Goal: Task Accomplishment & Management: Use online tool/utility

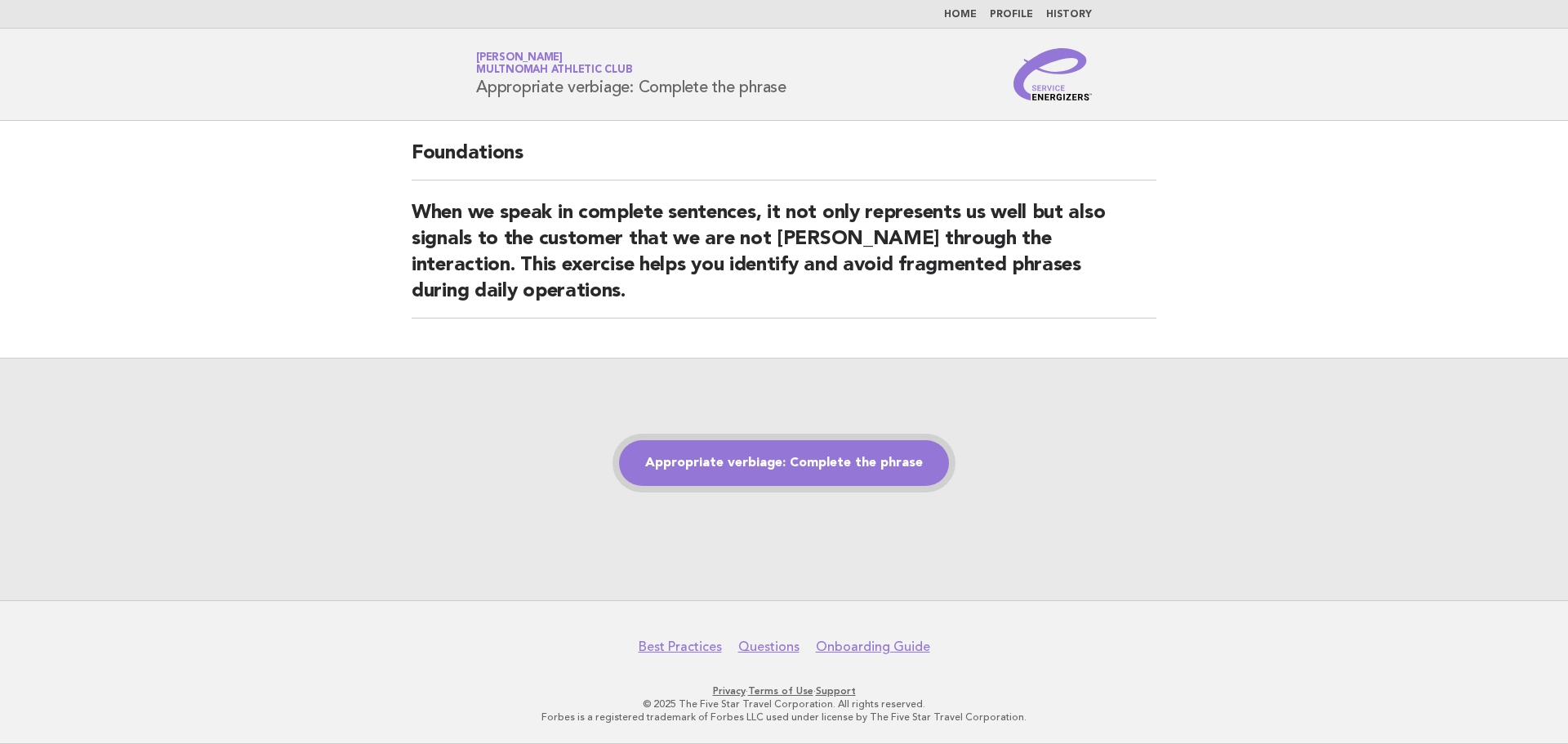
click at [846, 468] on link "Appropriate verbiage: Complete the phrase" at bounding box center [783, 463] width 330 height 46
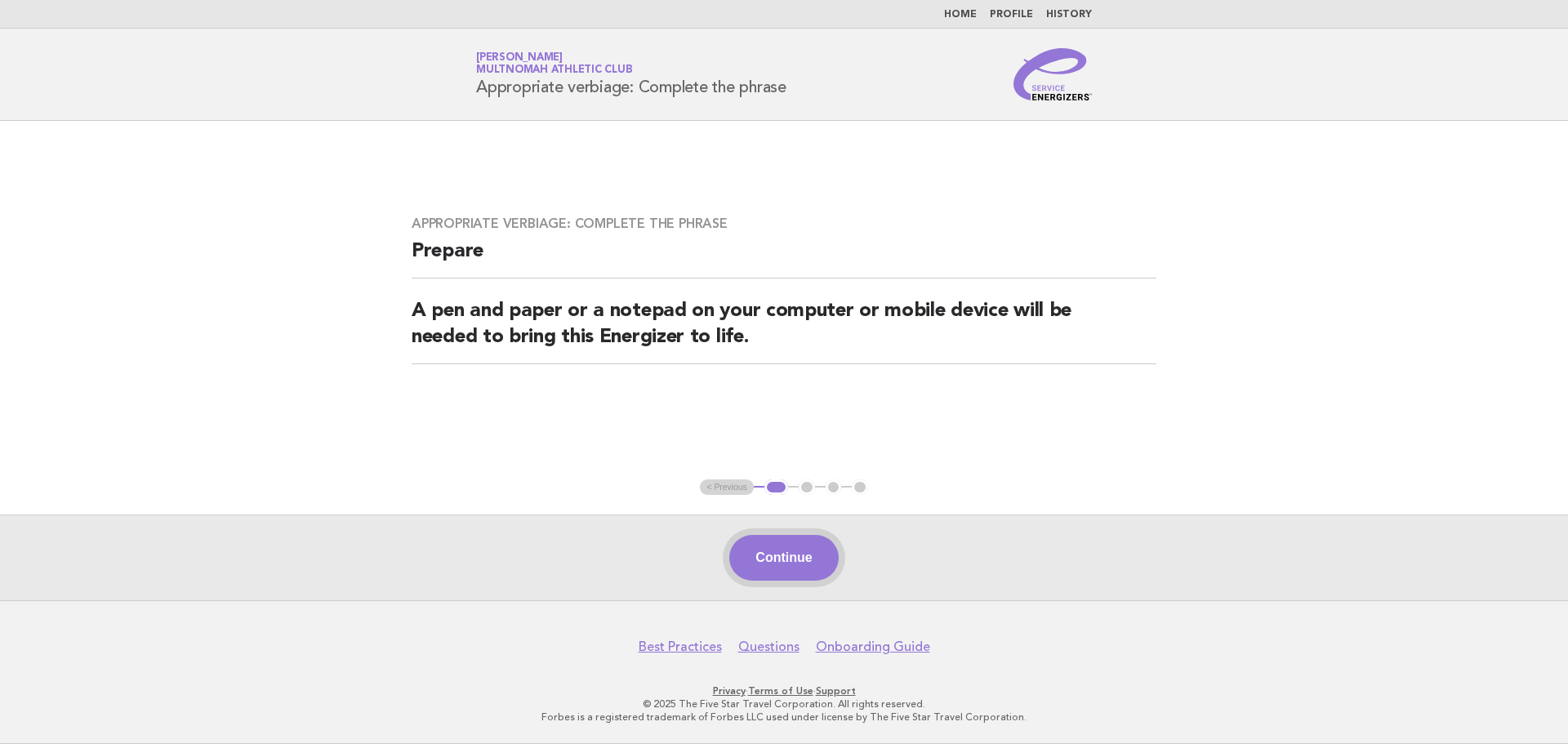
click at [806, 546] on button "Continue" at bounding box center [783, 558] width 109 height 46
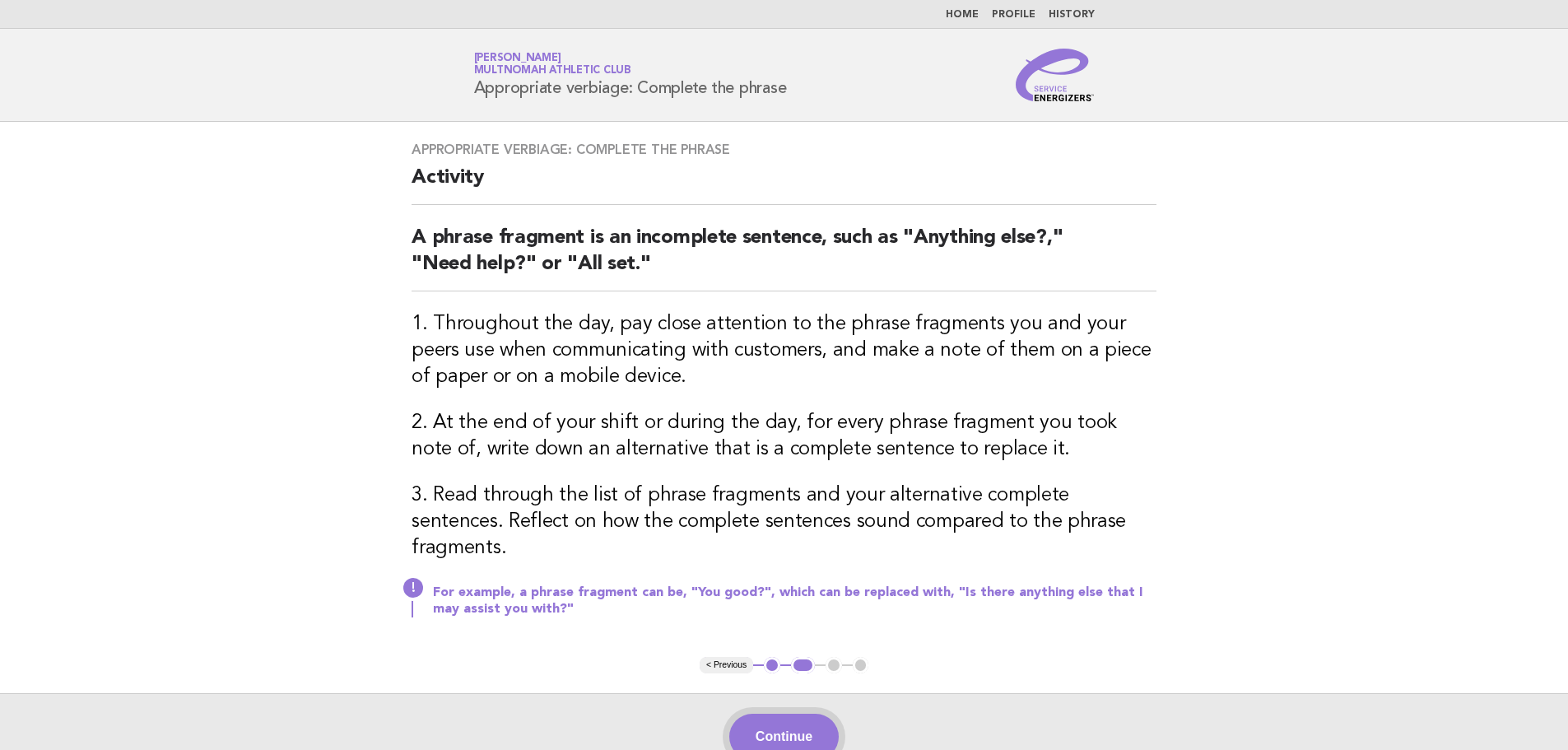
click at [777, 716] on button "Continue" at bounding box center [784, 737] width 109 height 46
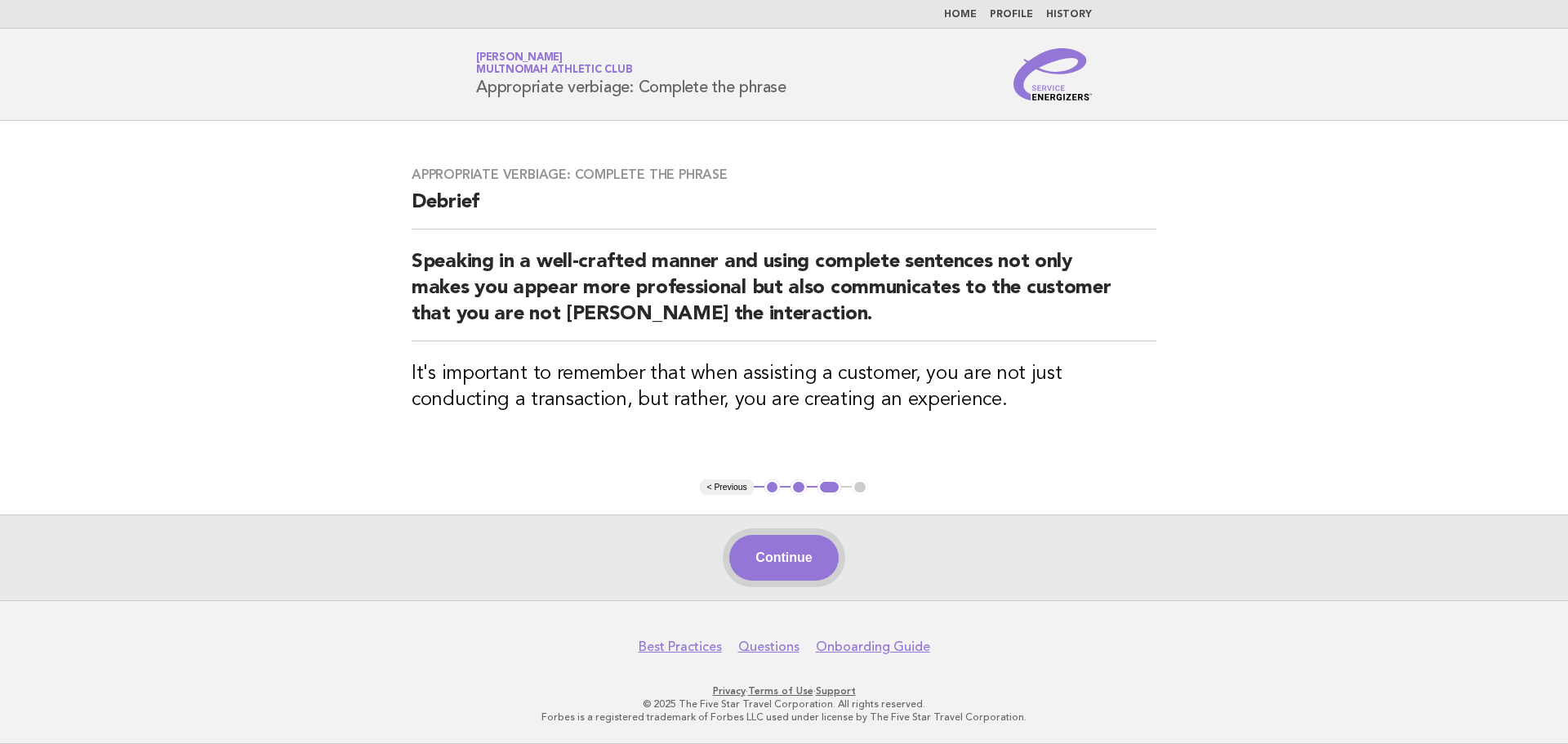
click at [807, 548] on button "Continue" at bounding box center [783, 558] width 109 height 46
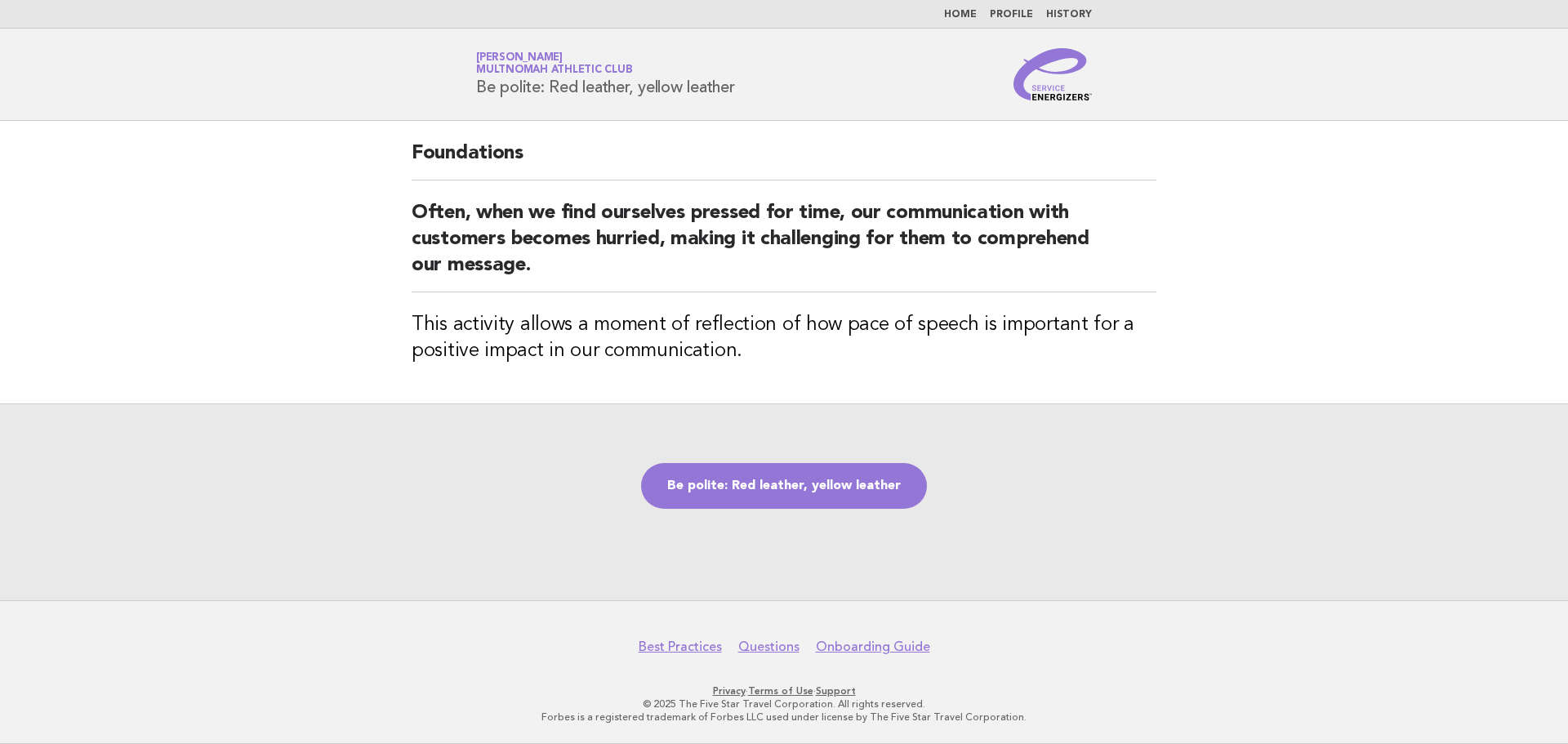
drag, startPoint x: 821, startPoint y: 501, endPoint x: 832, endPoint y: 398, distance: 103.6
click at [821, 500] on link "Be polite: Red leather, yellow leather" at bounding box center [784, 485] width 286 height 46
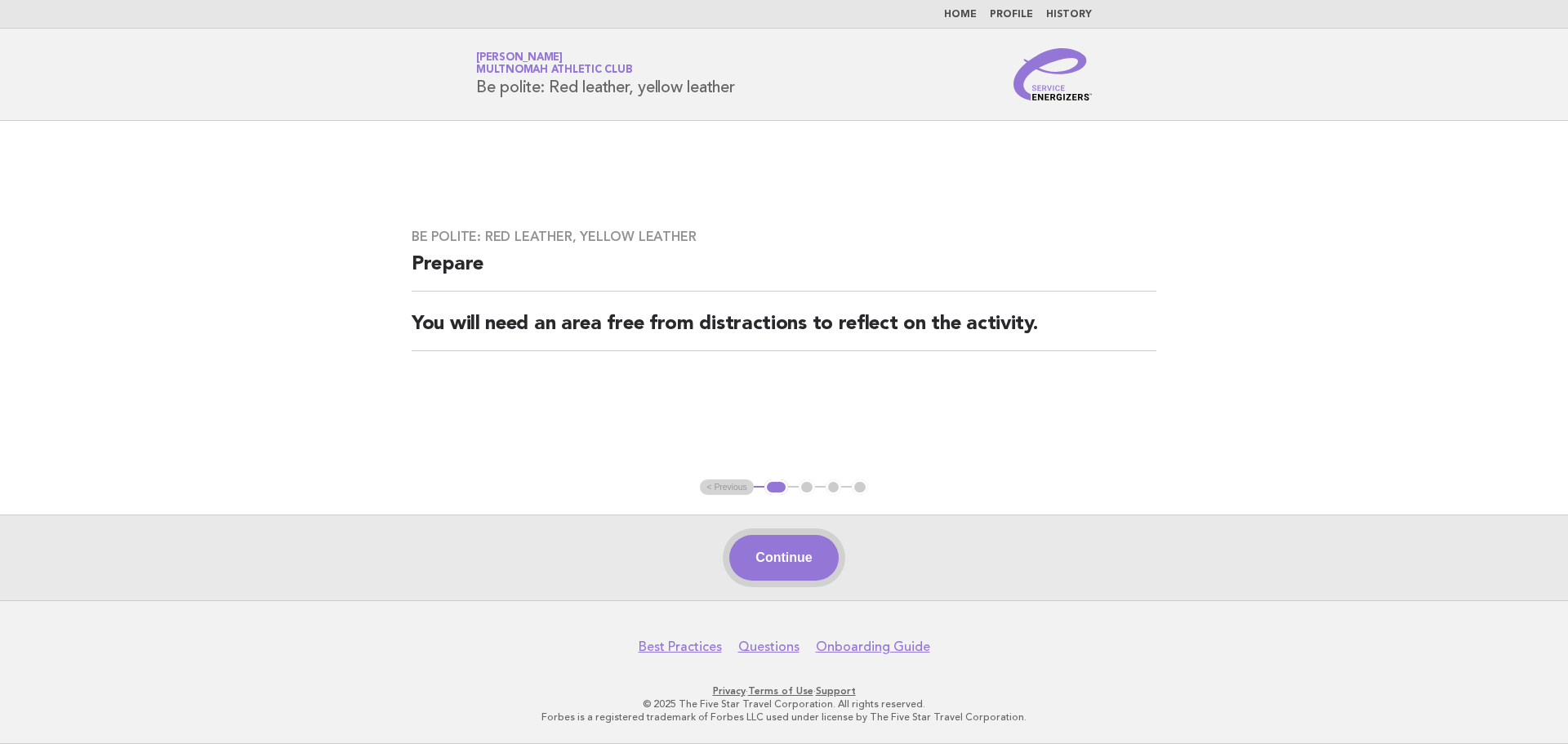
click at [759, 549] on button "Continue" at bounding box center [783, 558] width 109 height 46
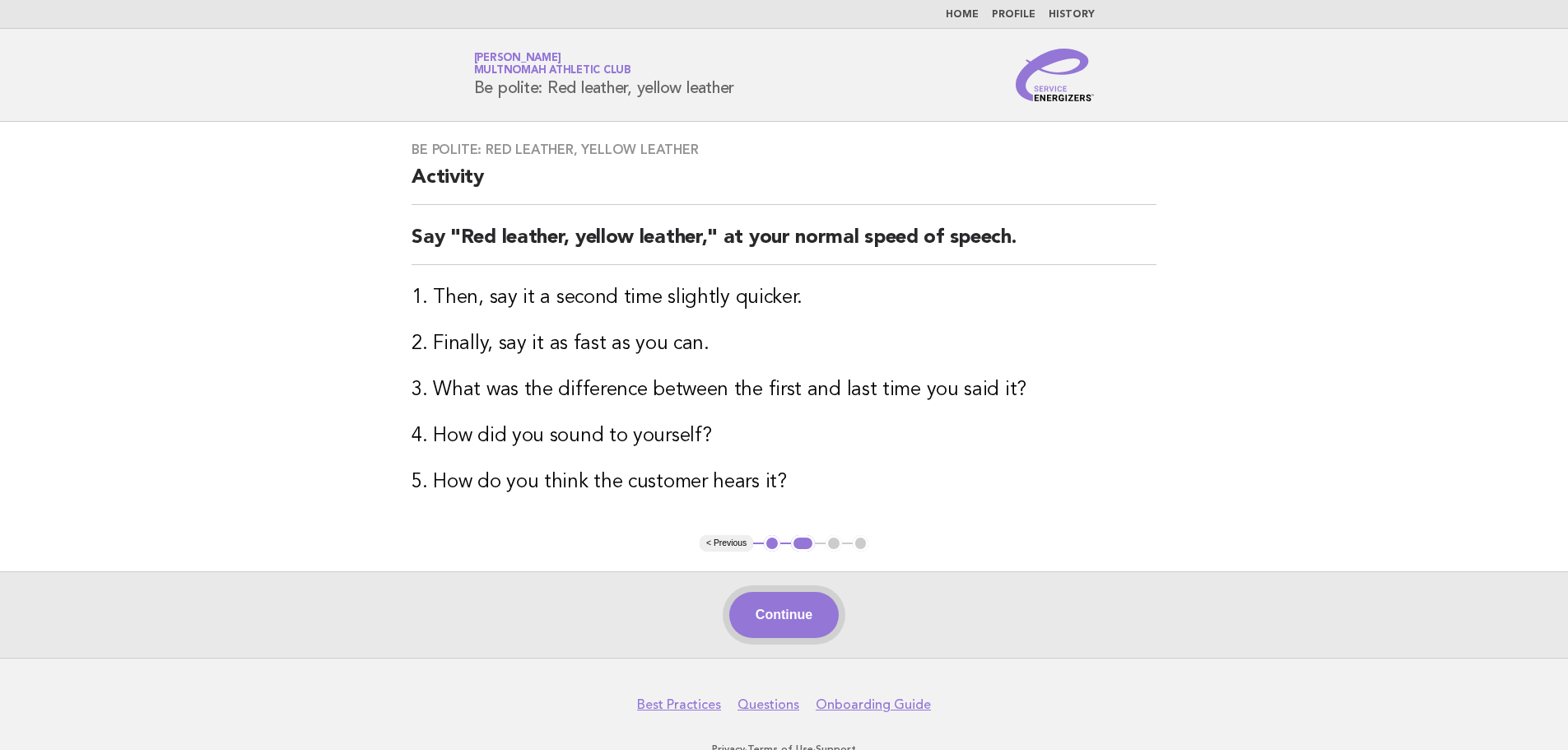
click at [784, 612] on button "Continue" at bounding box center [784, 614] width 109 height 46
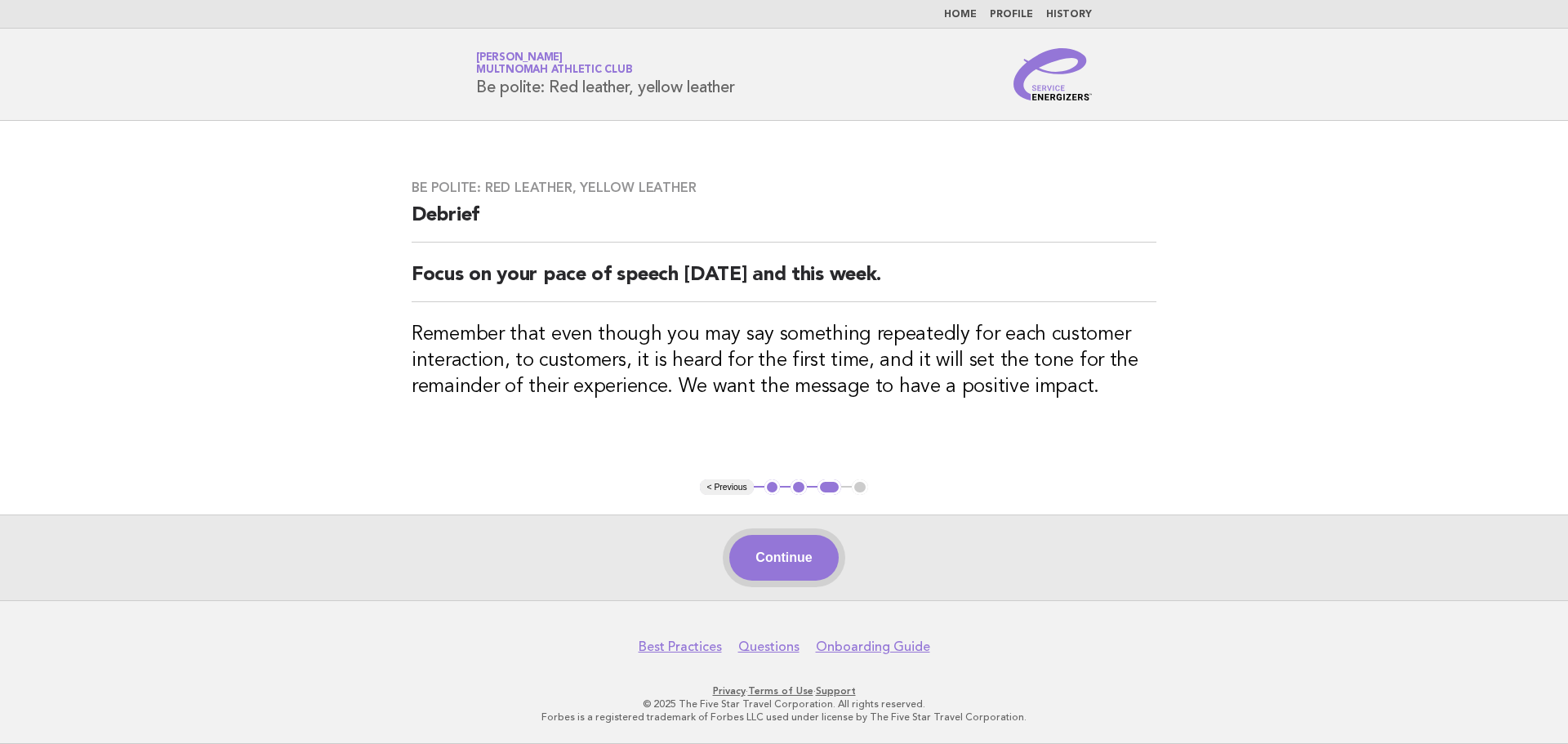
click at [782, 563] on button "Continue" at bounding box center [783, 558] width 109 height 46
